Goal: Use online tool/utility: Utilize a website feature to perform a specific function

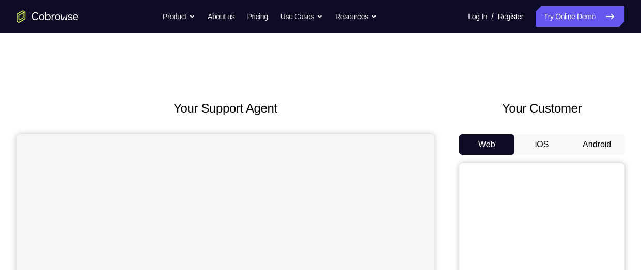
click at [586, 134] on button "Android" at bounding box center [596, 144] width 55 height 21
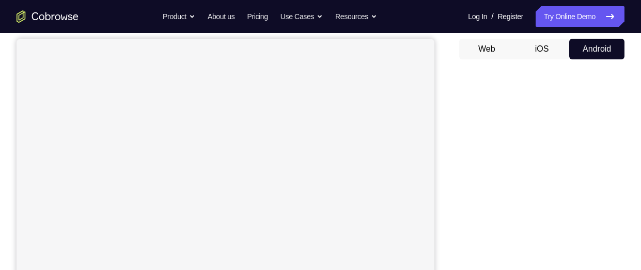
scroll to position [95, 0]
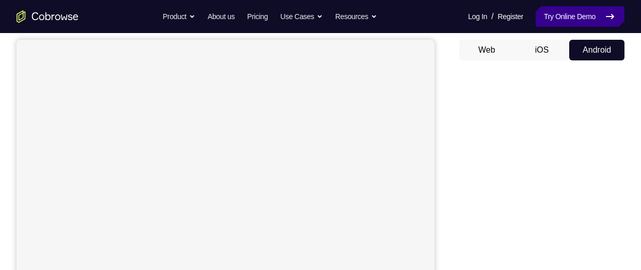
click at [579, 20] on link "Try Online Demo" at bounding box center [580, 16] width 89 height 21
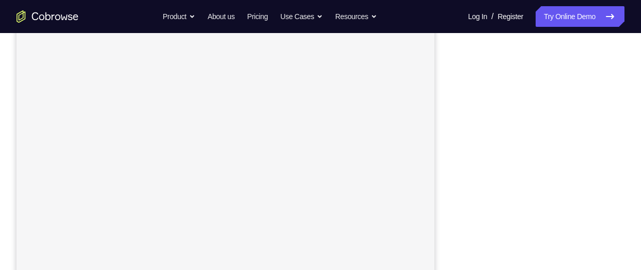
scroll to position [159, 0]
